Goal: Navigation & Orientation: Find specific page/section

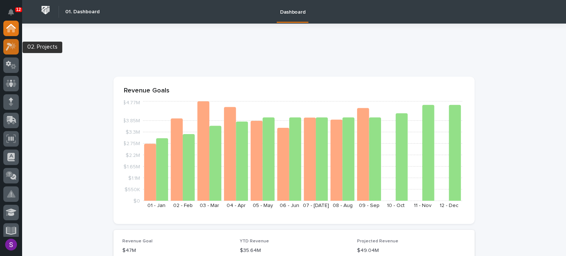
click at [8, 42] on icon at bounding box center [11, 46] width 11 height 8
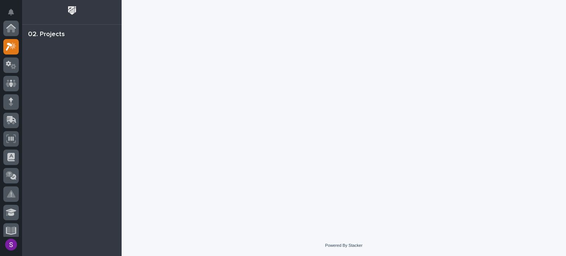
scroll to position [18, 0]
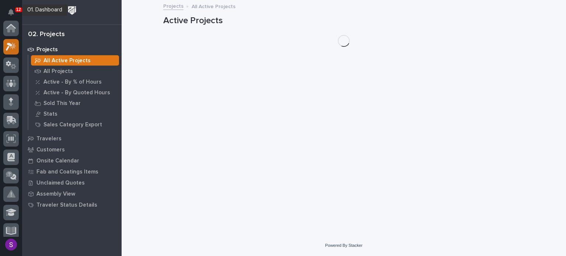
scroll to position [18, 0]
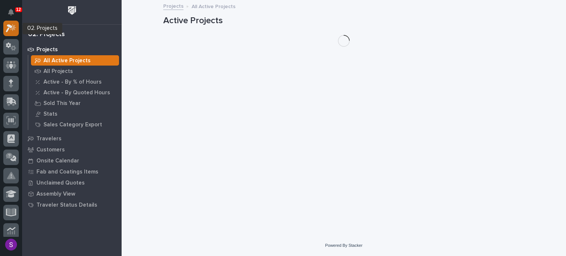
click at [11, 31] on icon at bounding box center [11, 28] width 11 height 8
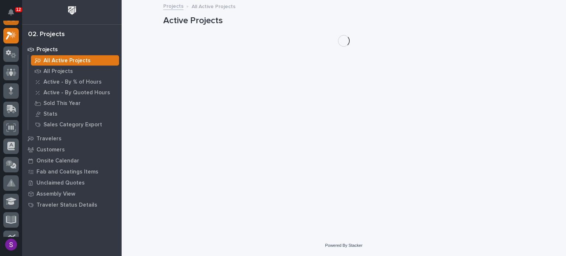
click at [8, 21] on icon at bounding box center [10, 17] width 7 height 7
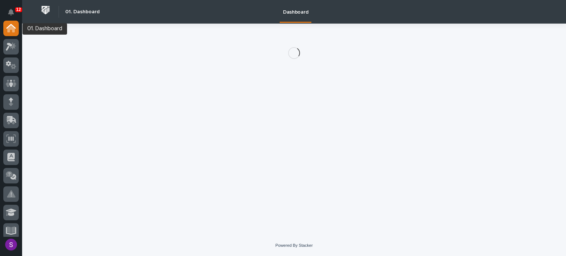
click at [11, 25] on icon at bounding box center [11, 26] width 10 height 5
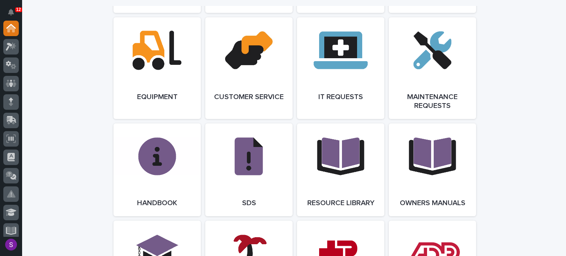
scroll to position [1031, 0]
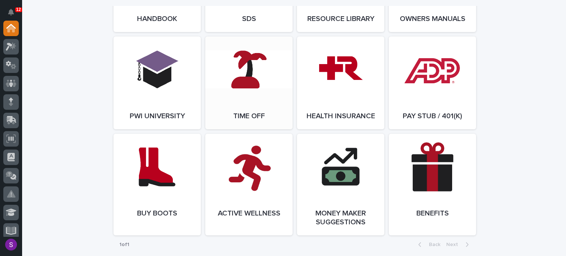
click at [254, 84] on link "Open Link" at bounding box center [248, 82] width 87 height 93
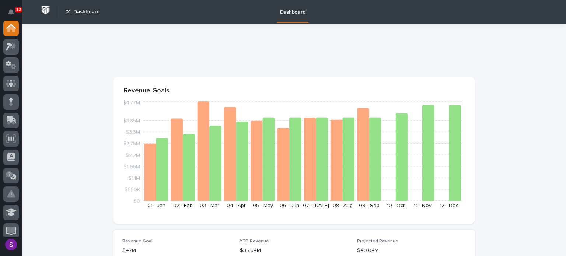
scroll to position [0, 0]
